Goal: Information Seeking & Learning: Learn about a topic

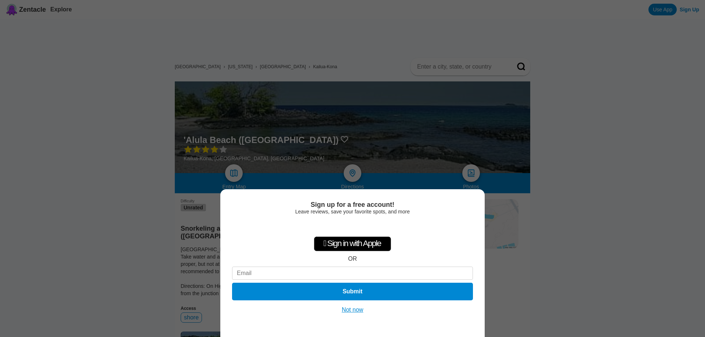
click at [353, 309] on button "Not now" at bounding box center [352, 309] width 26 height 7
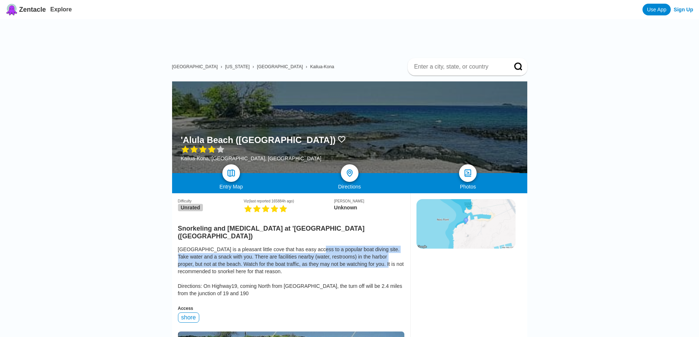
drag, startPoint x: 309, startPoint y: 208, endPoint x: 305, endPoint y: 229, distance: 21.7
click at [305, 246] on div "[GEOGRAPHIC_DATA] is a pleasant little cove that has easy access to a popular b…" at bounding box center [291, 271] width 226 height 51
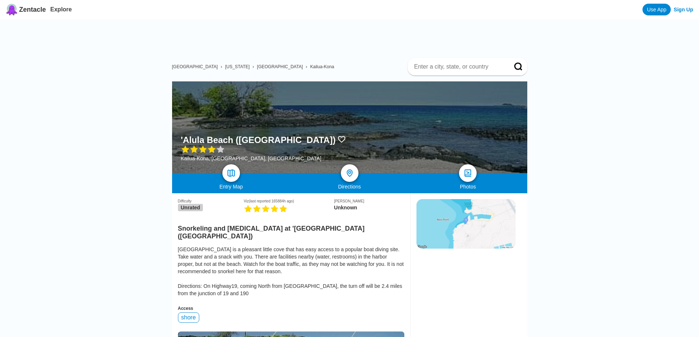
click at [335, 246] on div "[GEOGRAPHIC_DATA] is a pleasant little cove that has easy access to a popular b…" at bounding box center [291, 271] width 226 height 51
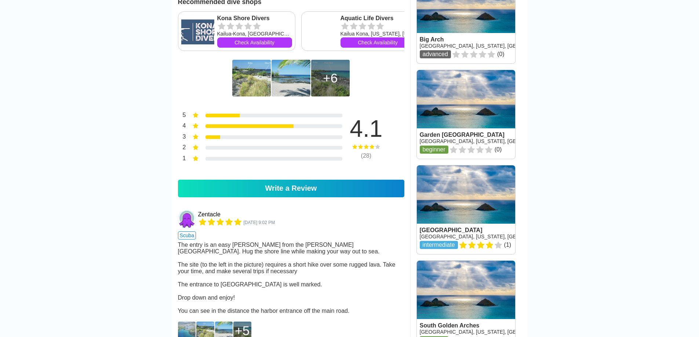
scroll to position [495, 0]
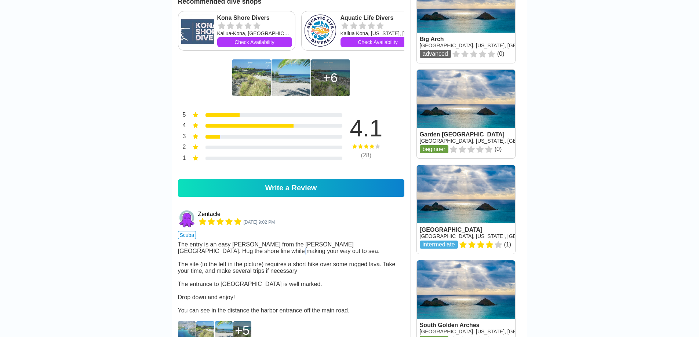
drag, startPoint x: 273, startPoint y: 219, endPoint x: 284, endPoint y: 234, distance: 18.1
click at [284, 241] on div "The entry is an easy [PERSON_NAME] from the [PERSON_NAME][GEOGRAPHIC_DATA]. Hug…" at bounding box center [291, 277] width 226 height 73
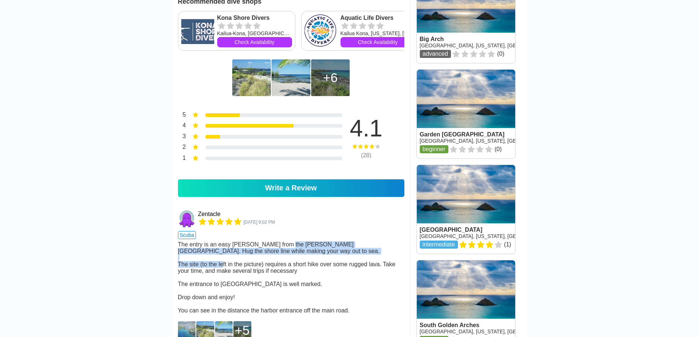
drag, startPoint x: 284, startPoint y: 214, endPoint x: 289, endPoint y: 235, distance: 21.4
click at [289, 241] on div "The entry is an easy [PERSON_NAME] from the [PERSON_NAME][GEOGRAPHIC_DATA]. Hug…" at bounding box center [291, 277] width 226 height 73
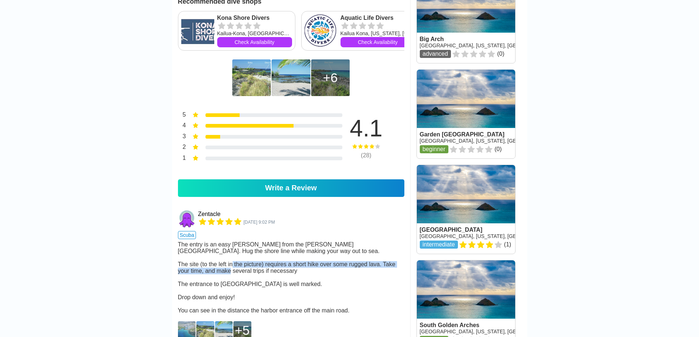
drag, startPoint x: 302, startPoint y: 241, endPoint x: 308, endPoint y: 253, distance: 13.2
click at [308, 253] on div "The entry is an easy [PERSON_NAME] from the [PERSON_NAME][GEOGRAPHIC_DATA]. Hug…" at bounding box center [291, 277] width 226 height 73
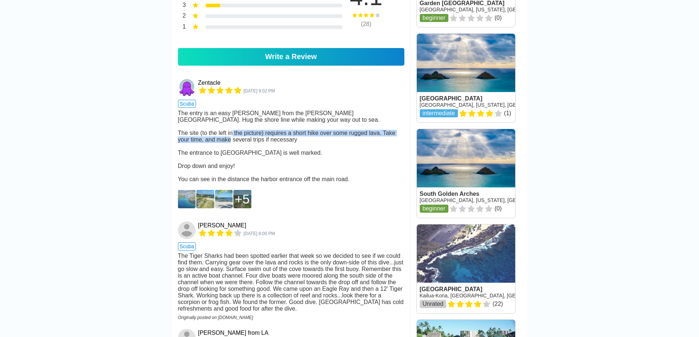
scroll to position [627, 0]
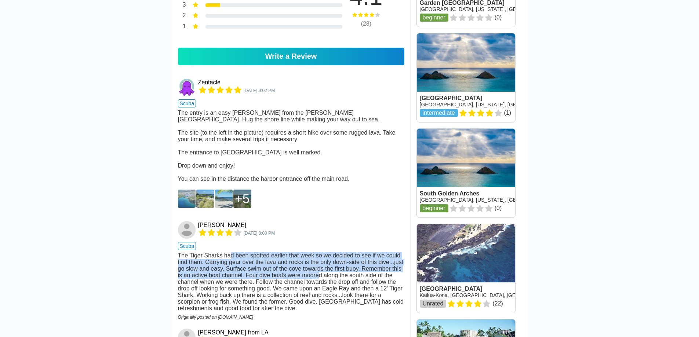
drag, startPoint x: 229, startPoint y: 237, endPoint x: 252, endPoint y: 263, distance: 33.8
click at [252, 263] on div "The Tiger Sharks had been spotted earlier that week so we decided to see if we …" at bounding box center [291, 281] width 226 height 59
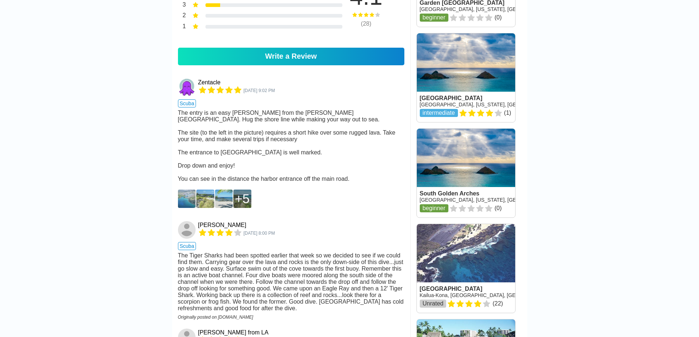
click at [283, 270] on div "The Tiger Sharks had been spotted earlier that week so we decided to see if we …" at bounding box center [291, 281] width 226 height 59
